Goal: Find specific page/section: Find specific page/section

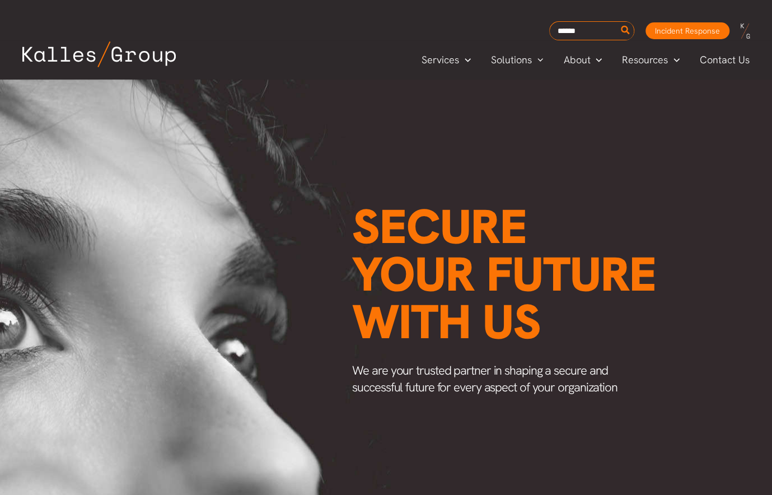
scroll to position [0, 1461]
click at [166, 16] on div "Search for: Incident Response Incident Response" at bounding box center [386, 20] width 772 height 40
click at [596, 113] on span "Our Leadership" at bounding box center [599, 110] width 70 height 13
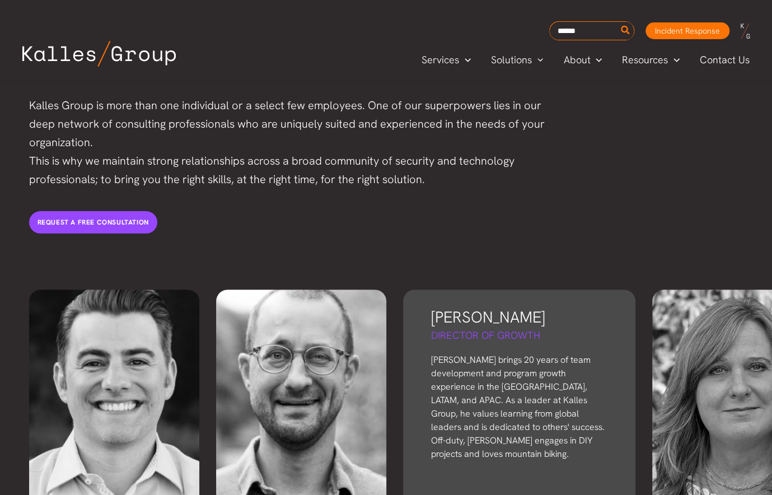
scroll to position [2345, 0]
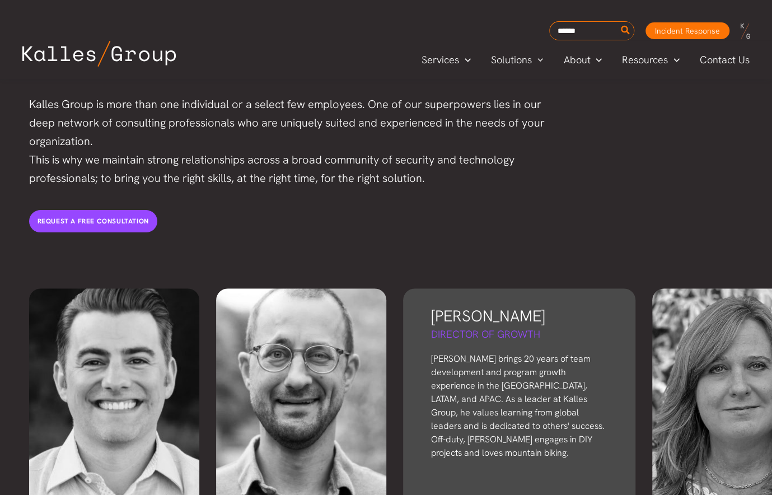
click at [477, 352] on p "[PERSON_NAME] brings 20 years of team development and program growth experience…" at bounding box center [519, 405] width 176 height 107
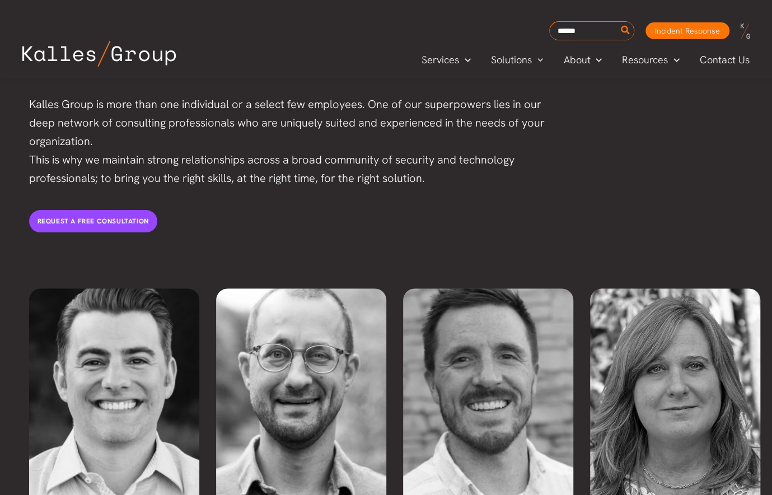
click at [6, 467] on div "[PERSON_NAME] Founder & CEO [PERSON_NAME], [PERSON_NAME] Group's founder, honed…" at bounding box center [386, 425] width 772 height 319
